Goal: Task Accomplishment & Management: Manage account settings

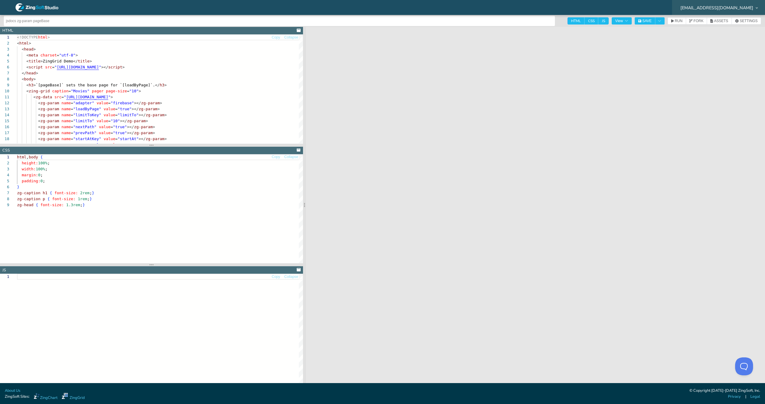
click at [737, 7] on span "[EMAIL_ADDRESS][DOMAIN_NAME]" at bounding box center [716, 8] width 73 height 4
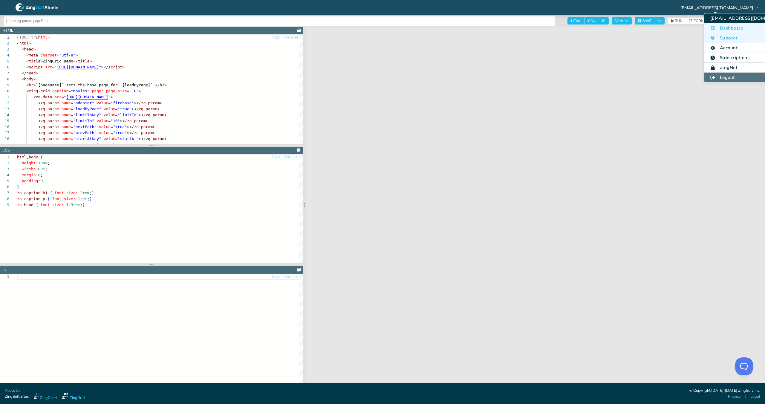
click at [715, 75] on li "Logout" at bounding box center [750, 78] width 93 height 10
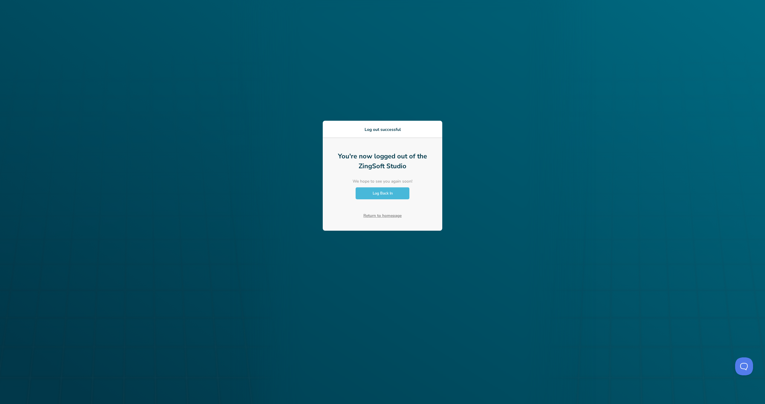
click at [381, 191] on span "Log Back In" at bounding box center [383, 193] width 20 height 5
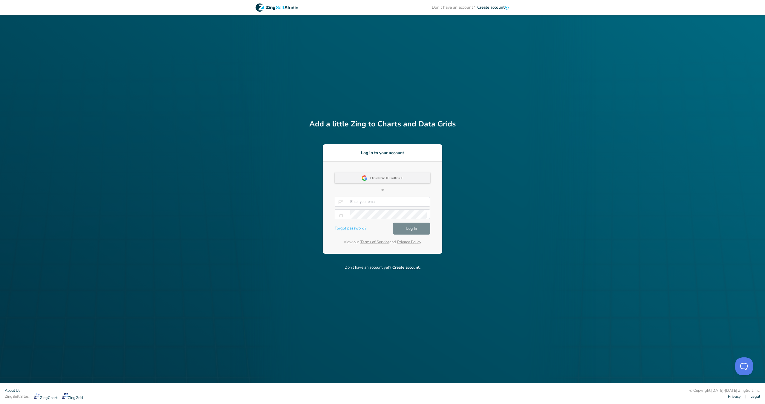
click at [388, 181] on div "Log in with Google" at bounding box center [388, 178] width 36 height 11
